Goal: Information Seeking & Learning: Learn about a topic

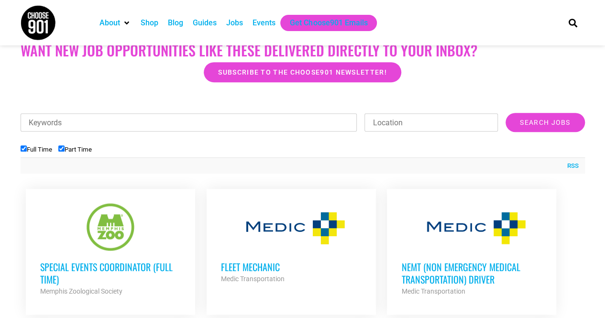
scroll to position [250, 0]
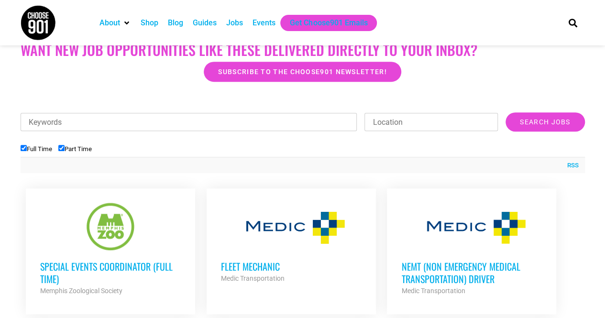
click at [221, 125] on input "Keywords" at bounding box center [189, 122] width 337 height 18
click at [420, 120] on input "Location" at bounding box center [430, 122] width 133 height 18
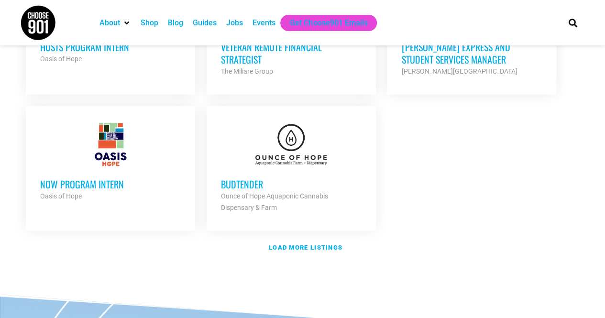
scroll to position [1138, 0]
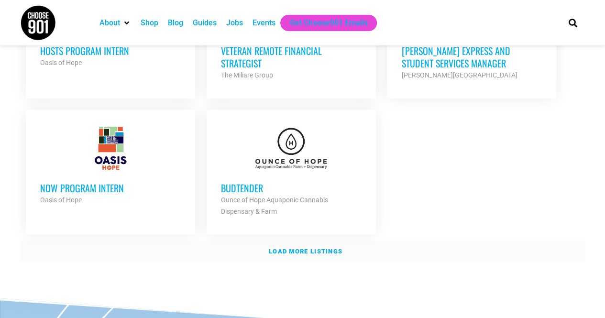
click at [312, 241] on link "Load more listings" at bounding box center [303, 252] width 564 height 22
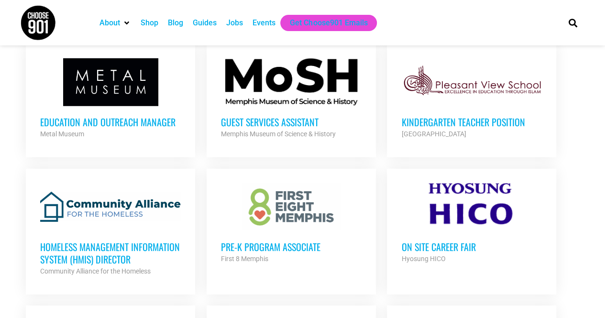
scroll to position [1311, 0]
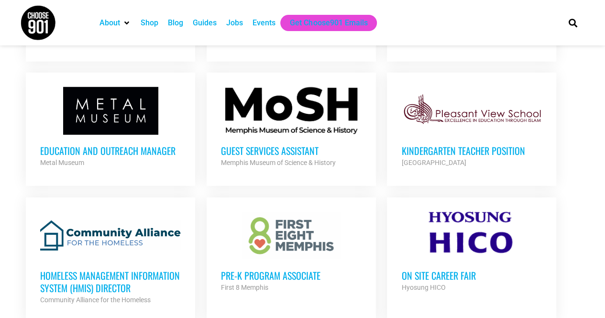
click at [284, 98] on div at bounding box center [291, 111] width 141 height 48
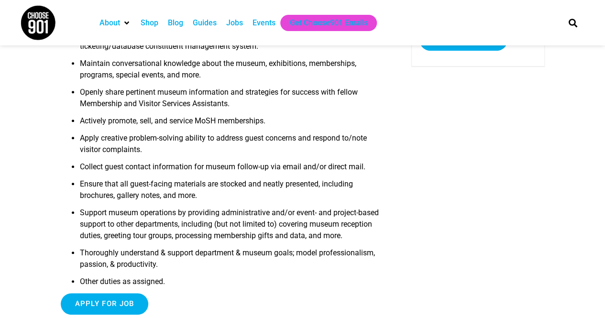
scroll to position [195, 0]
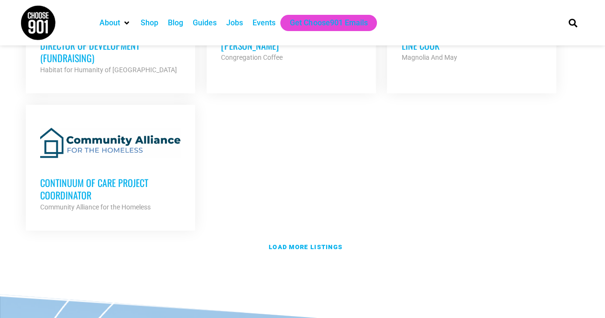
scroll to position [2100, 0]
click at [298, 236] on link "Load more listings" at bounding box center [303, 247] width 564 height 22
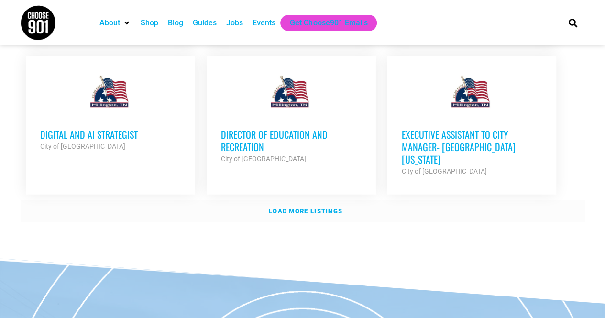
scroll to position [2997, 0]
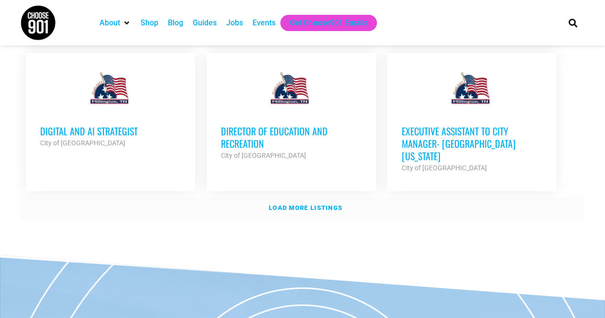
click at [301, 204] on strong "Load more listings" at bounding box center [306, 207] width 74 height 7
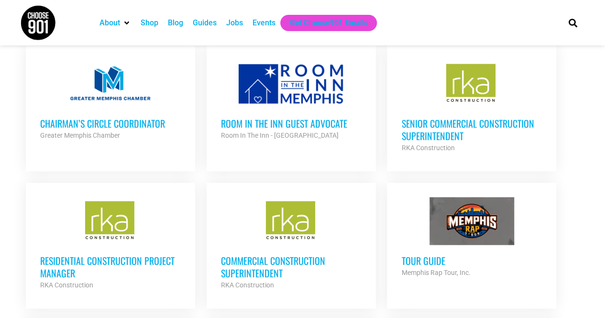
scroll to position [2312, 0]
